Goal: Information Seeking & Learning: Learn about a topic

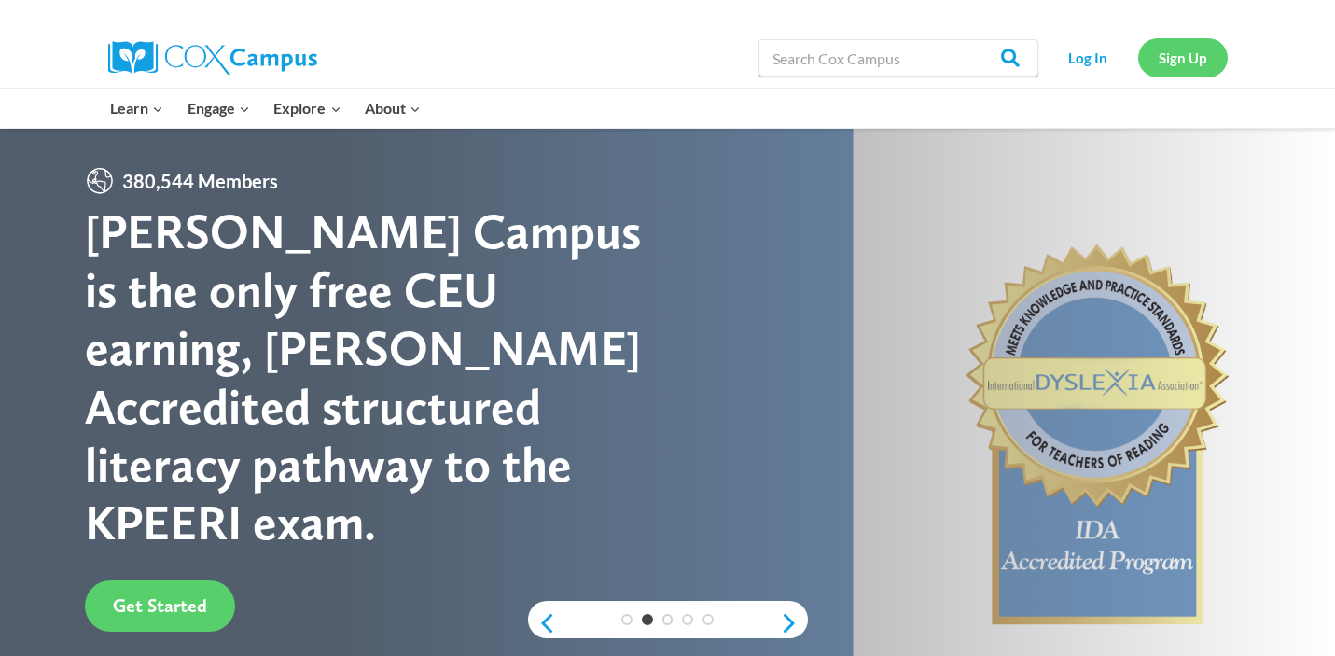
click at [1173, 50] on link "Sign Up" at bounding box center [1183, 57] width 90 height 38
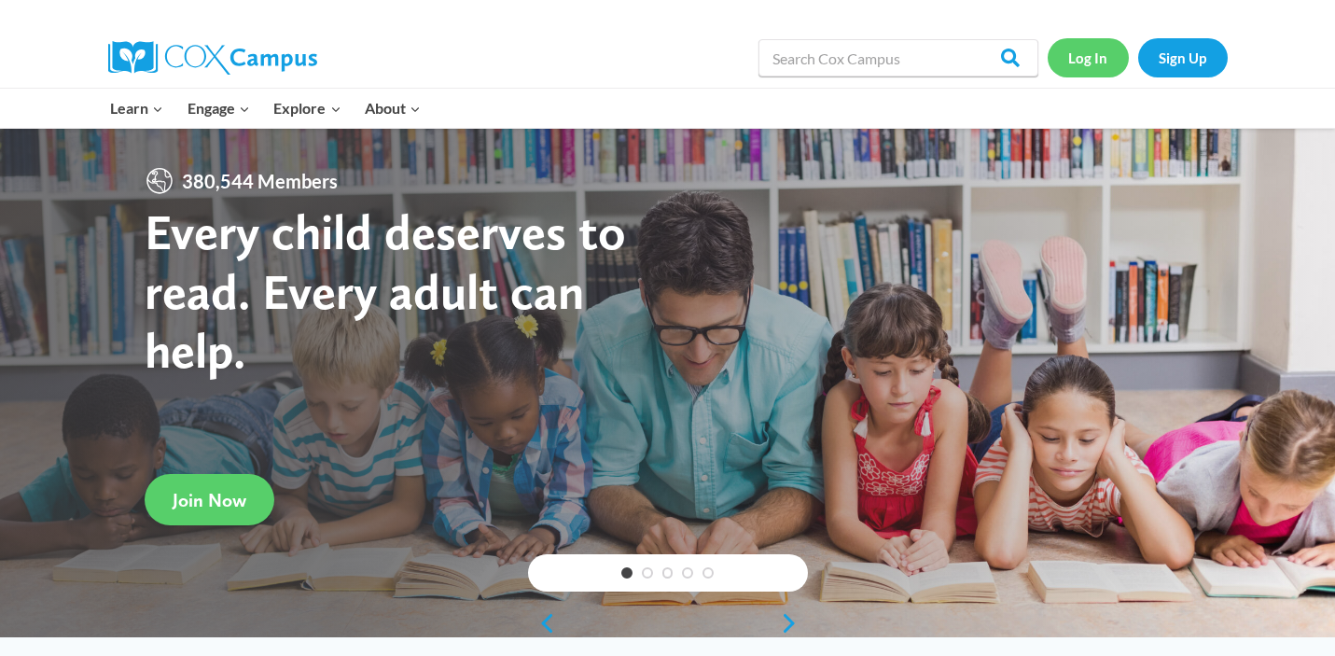
click at [1075, 57] on link "Log In" at bounding box center [1088, 57] width 81 height 38
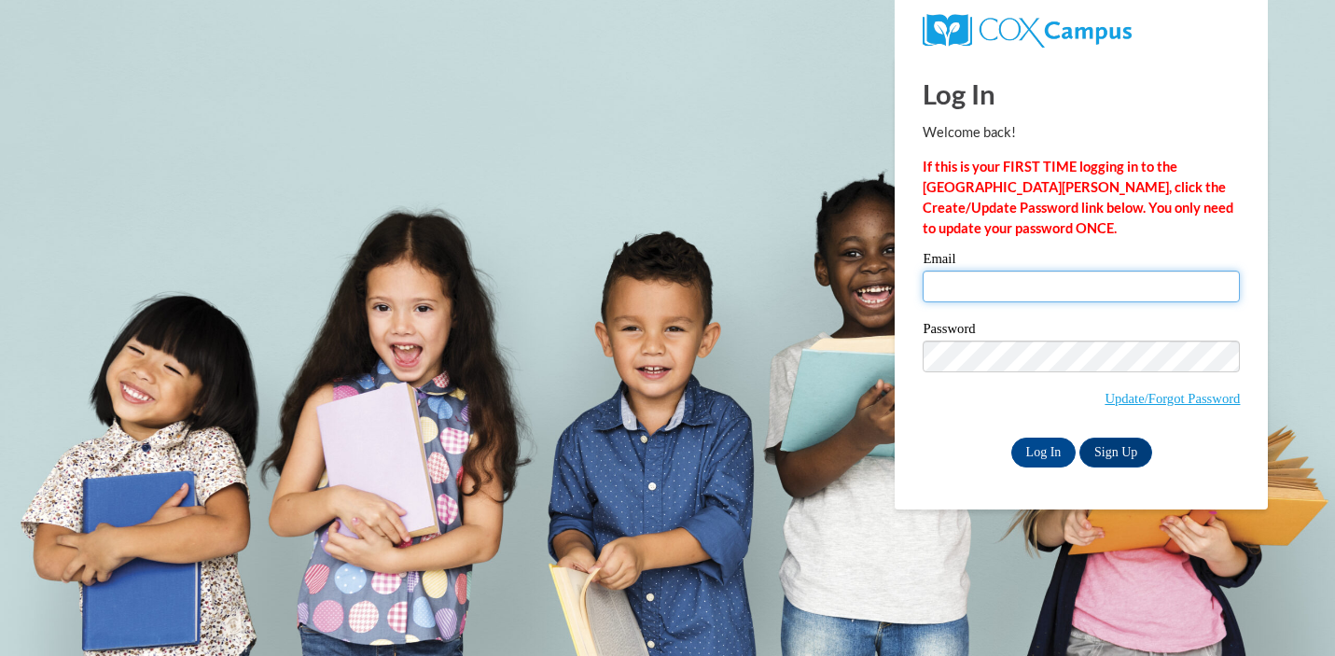
click at [975, 294] on input "Email" at bounding box center [1081, 287] width 317 height 32
type input "[PERSON_NAME][EMAIL_ADDRESS][DOMAIN_NAME]"
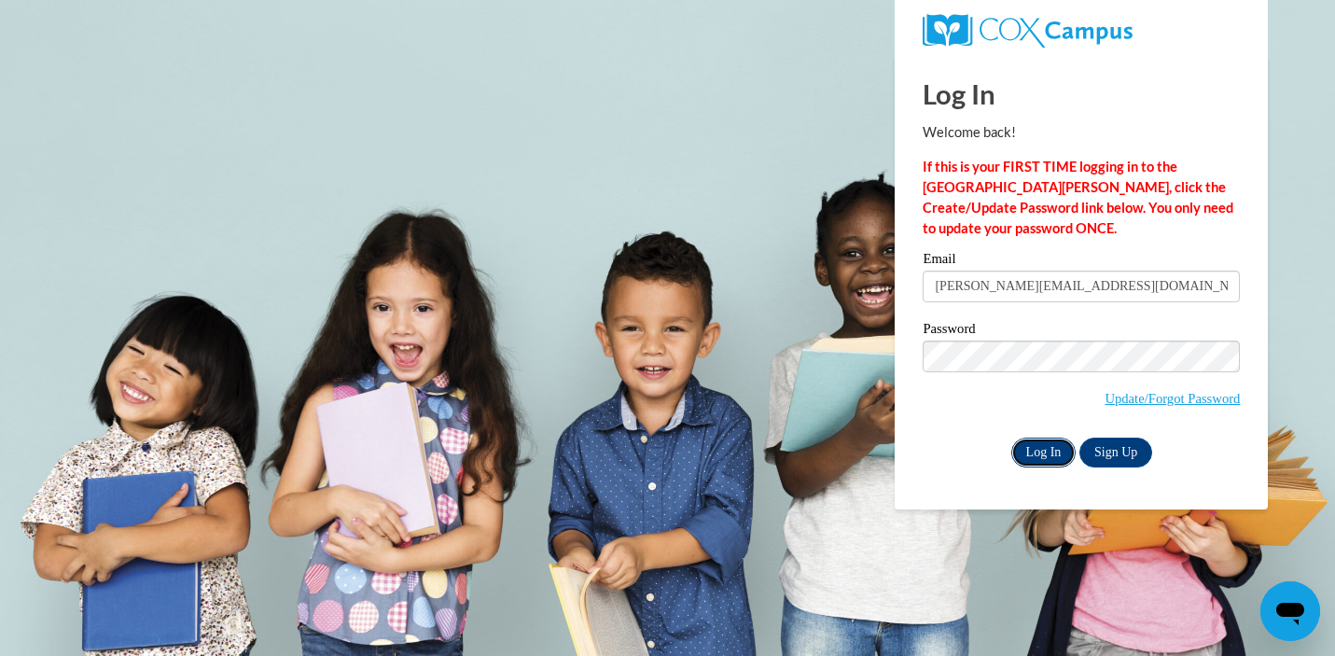
click at [1044, 451] on input "Log In" at bounding box center [1043, 452] width 65 height 30
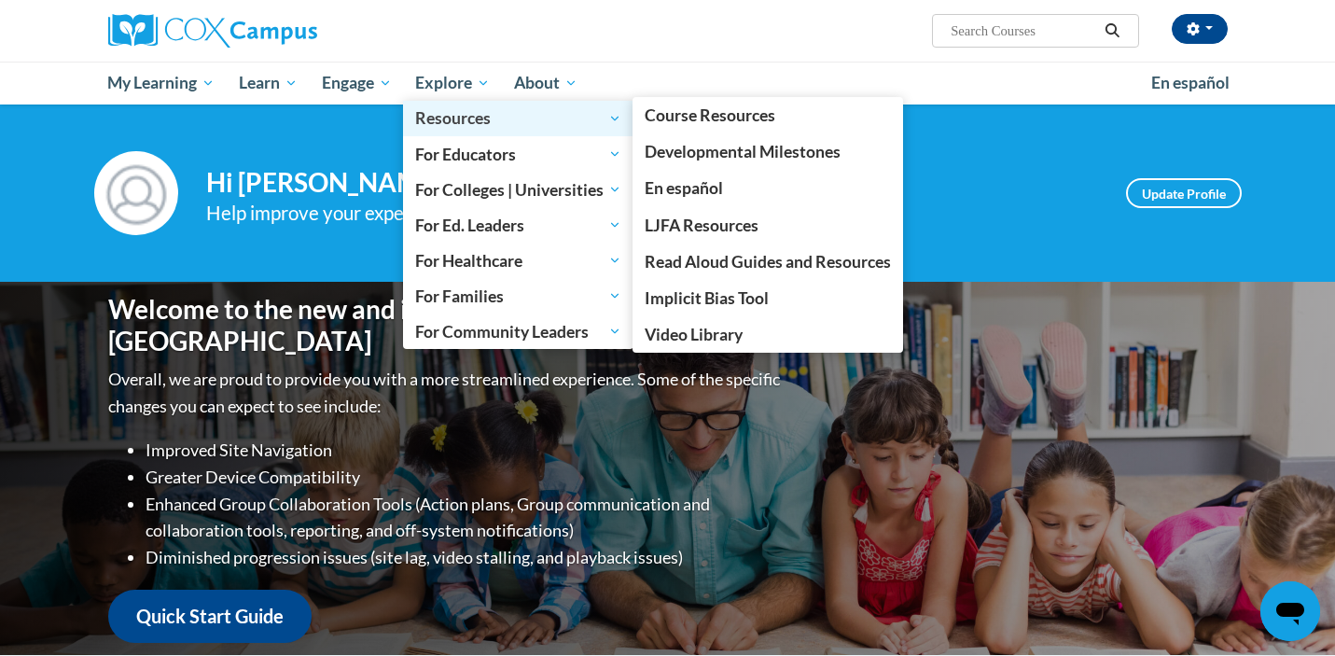
click at [453, 118] on span "Resources" at bounding box center [518, 118] width 206 height 22
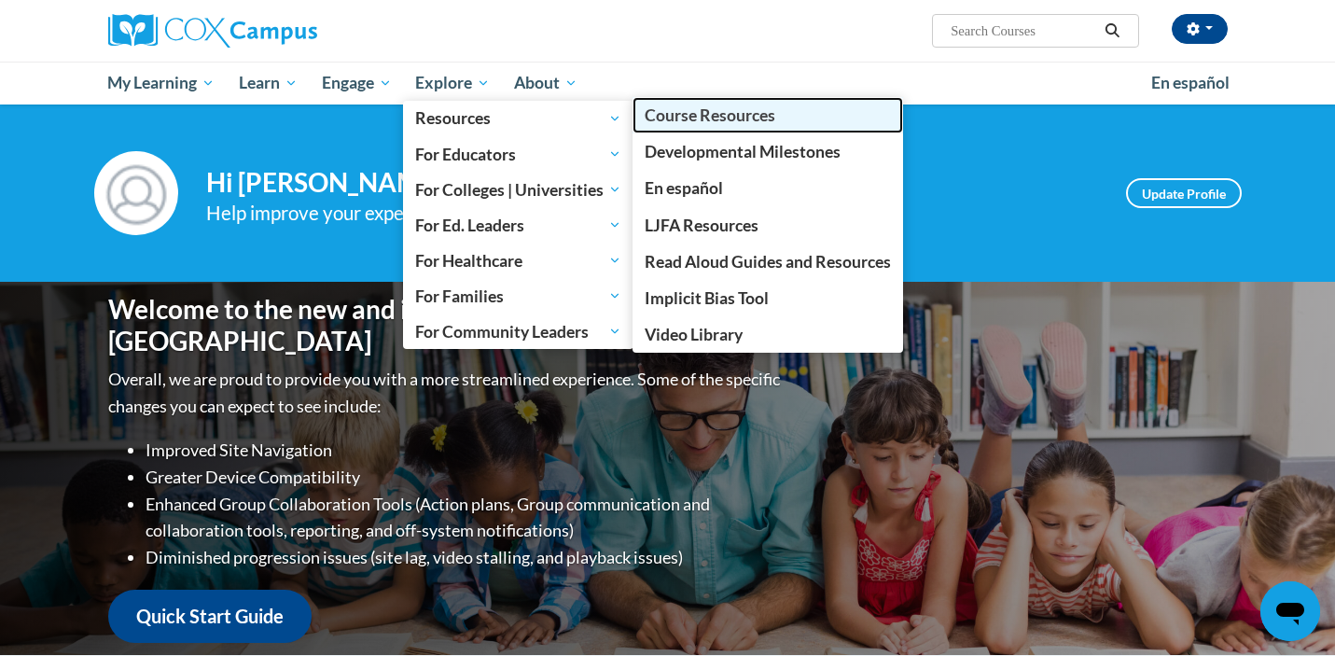
click at [670, 115] on span "Course Resources" at bounding box center [710, 115] width 131 height 20
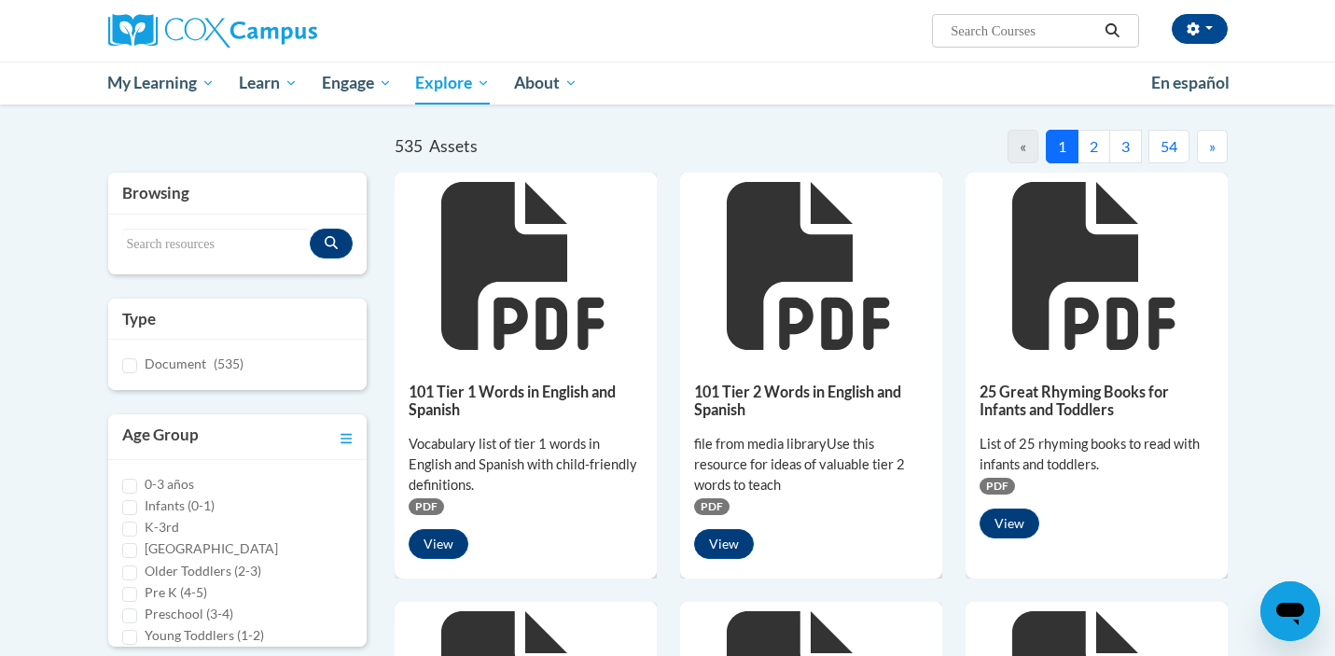
scroll to position [168, 0]
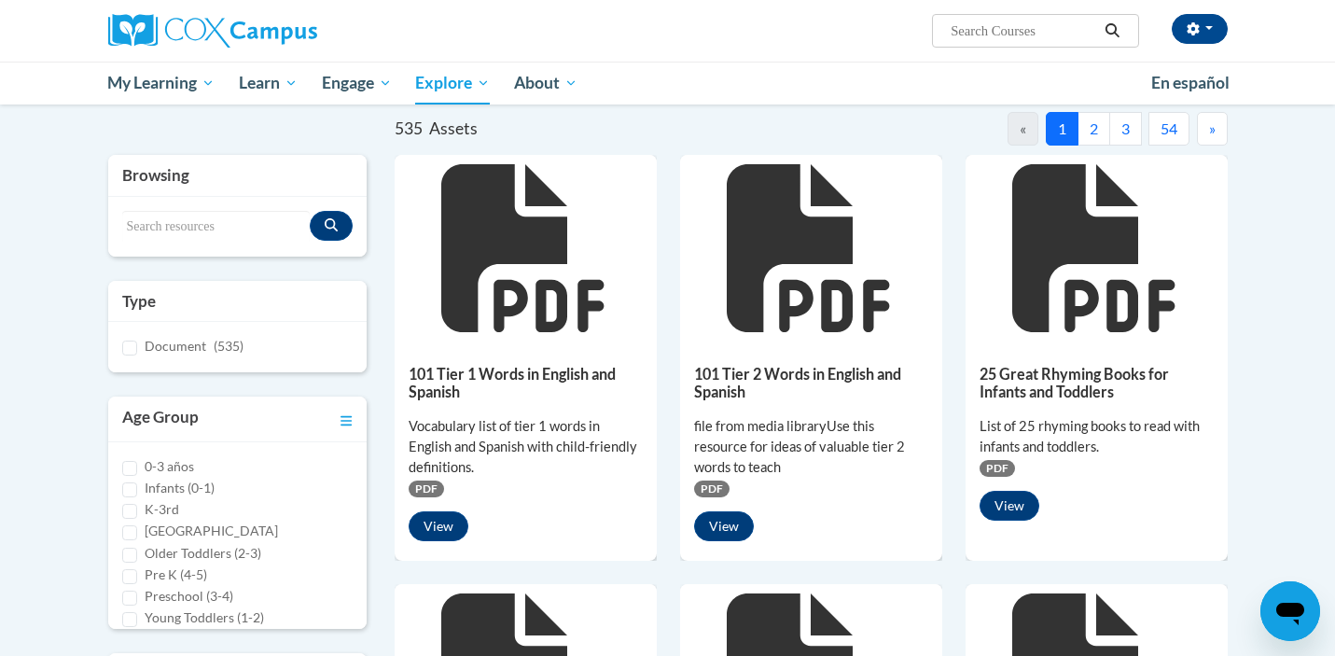
click at [186, 205] on div "Search resources" at bounding box center [237, 227] width 259 height 60
click at [180, 242] on div "Search resources" at bounding box center [237, 227] width 259 height 60
click at [186, 222] on input "Search resources" at bounding box center [216, 227] width 188 height 32
type input "letter formation"
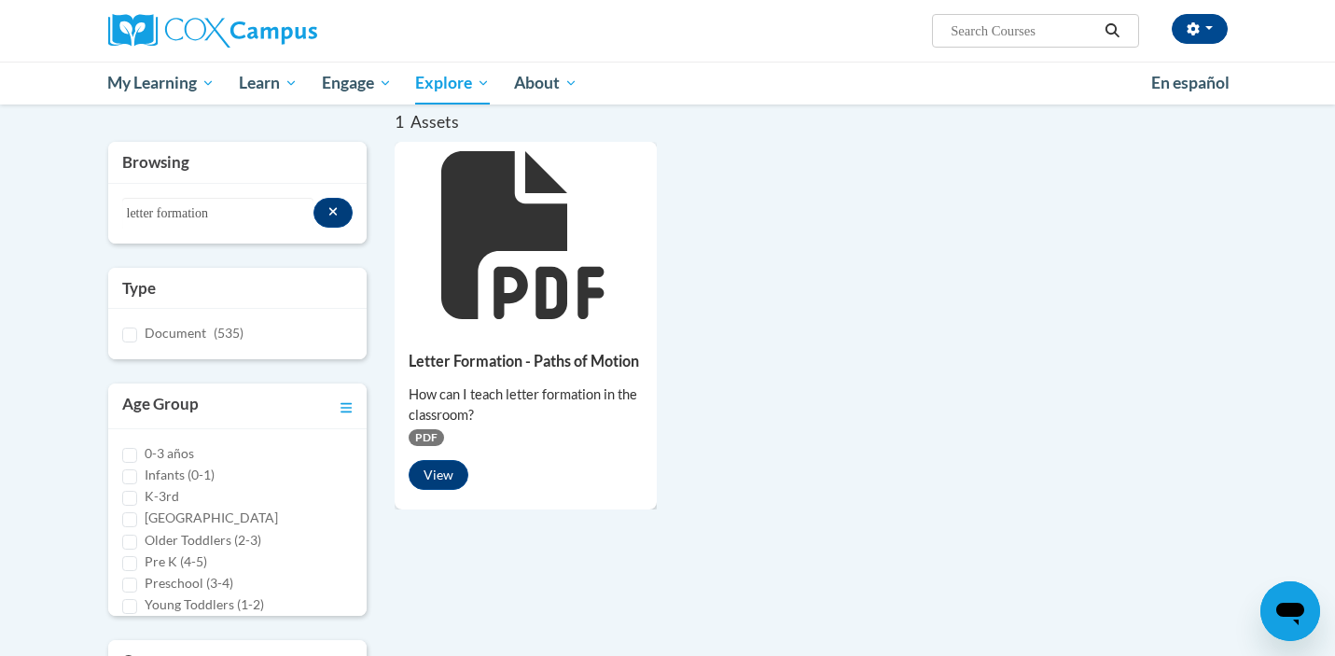
click at [465, 357] on h5 "Letter Formation - Paths of Motion" at bounding box center [526, 361] width 234 height 18
click at [435, 471] on button "View" at bounding box center [439, 475] width 60 height 30
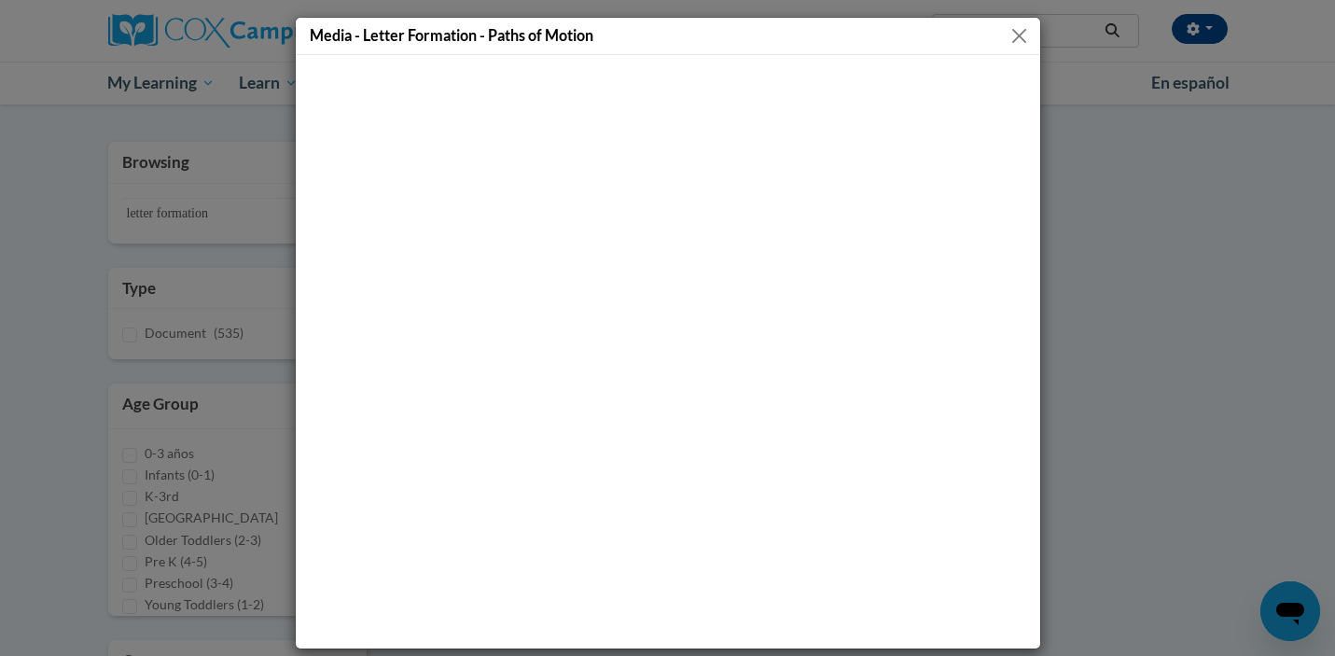
scroll to position [8, 0]
